Goal: Information Seeking & Learning: Understand process/instructions

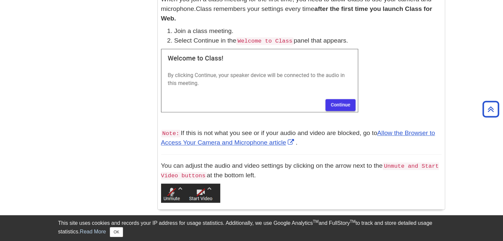
scroll to position [628, 0]
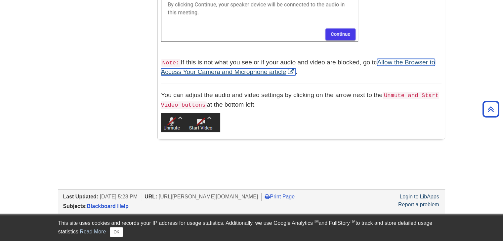
click at [387, 59] on link "Allow the Browser to Access Your Camera and Microphone article" at bounding box center [298, 67] width 274 height 17
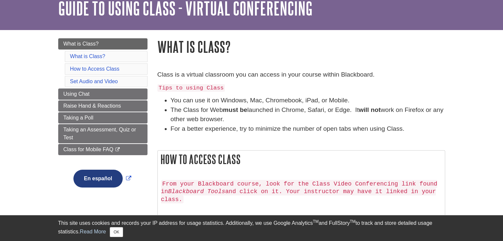
scroll to position [0, 0]
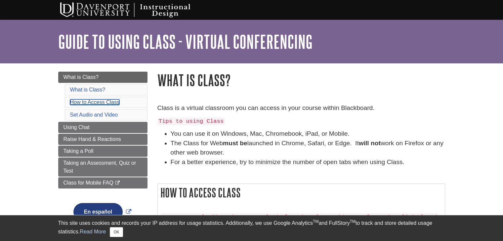
click at [112, 103] on link "How to Access Class" at bounding box center [94, 103] width 49 height 6
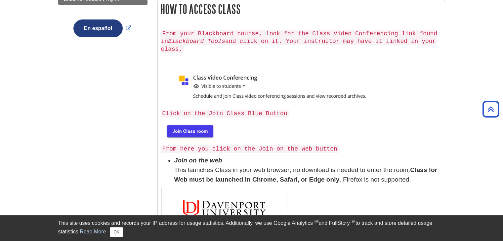
click at [204, 125] on img at bounding box center [189, 130] width 57 height 21
click at [215, 82] on img at bounding box center [284, 87] width 247 height 37
click at [233, 69] on img at bounding box center [284, 87] width 247 height 37
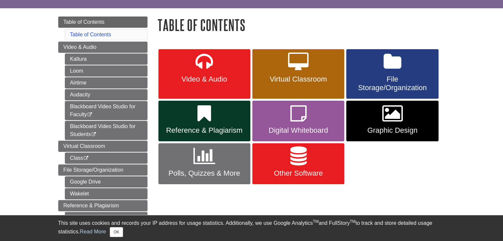
scroll to position [66, 0]
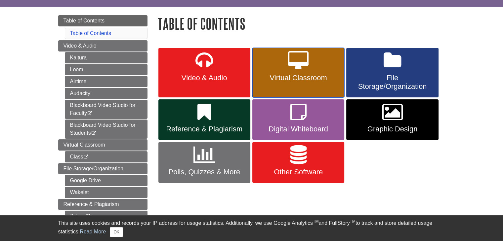
click at [313, 84] on link "Virtual Classroom" at bounding box center [298, 73] width 92 height 50
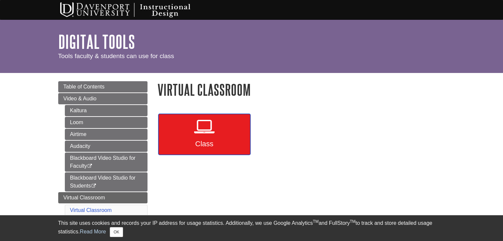
click at [196, 136] on icon at bounding box center [204, 126] width 20 height 19
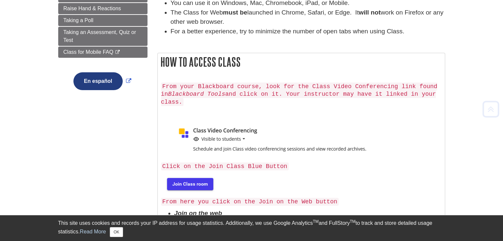
scroll to position [132, 0]
